Goal: Complete application form

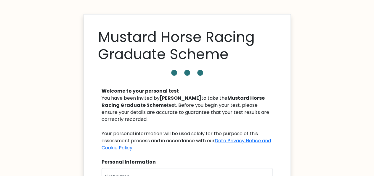
click at [49, 44] on body "Mustard Horse Racing Graduate Scheme Welcome to your personal test You have bee…" at bounding box center [187, 178] width 374 height 357
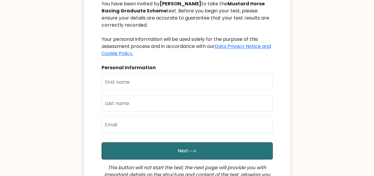
scroll to position [94, 0]
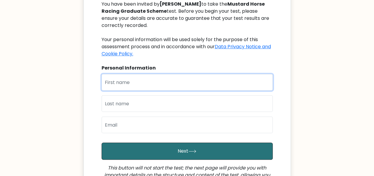
click at [116, 84] on input "text" at bounding box center [187, 82] width 171 height 17
type input "Vedanjali"
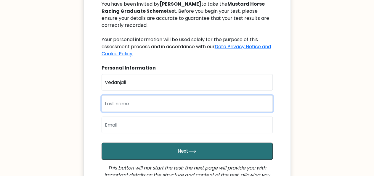
click at [117, 102] on input "text" at bounding box center [187, 103] width 171 height 17
type input "Polaki"
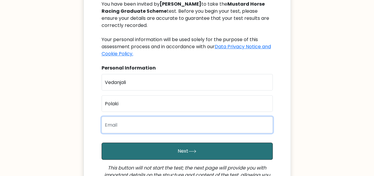
click at [119, 121] on input "email" at bounding box center [187, 125] width 171 height 17
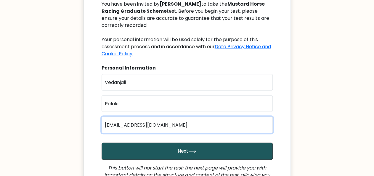
type input "[EMAIL_ADDRESS][DOMAIN_NAME]"
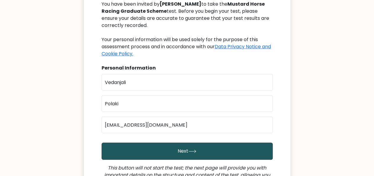
click at [133, 150] on button "Next" at bounding box center [187, 151] width 171 height 17
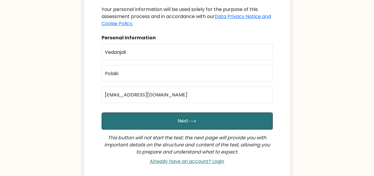
scroll to position [123, 0]
